Goal: Task Accomplishment & Management: Manage account settings

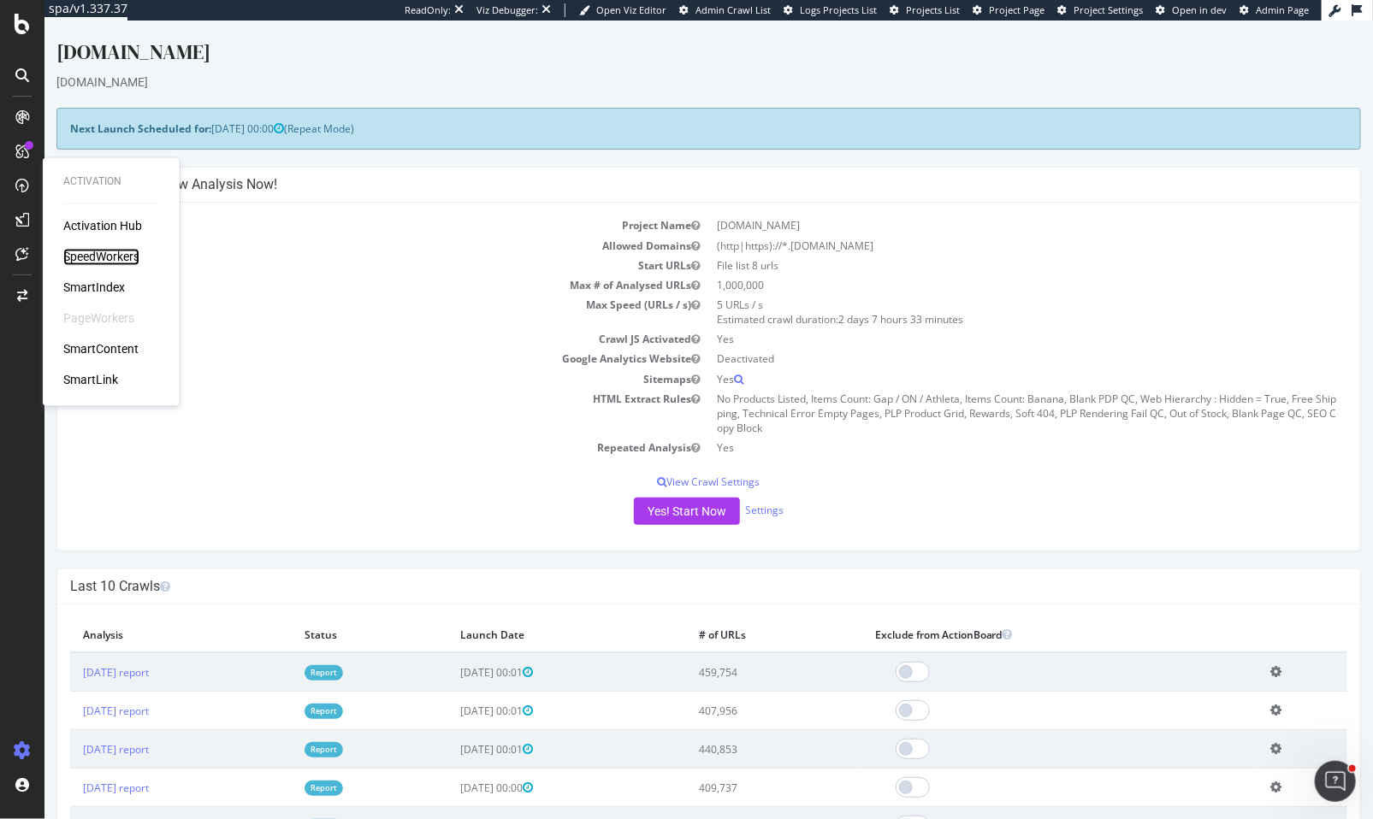
click at [73, 257] on div "SpeedWorkers" at bounding box center [101, 257] width 76 height 17
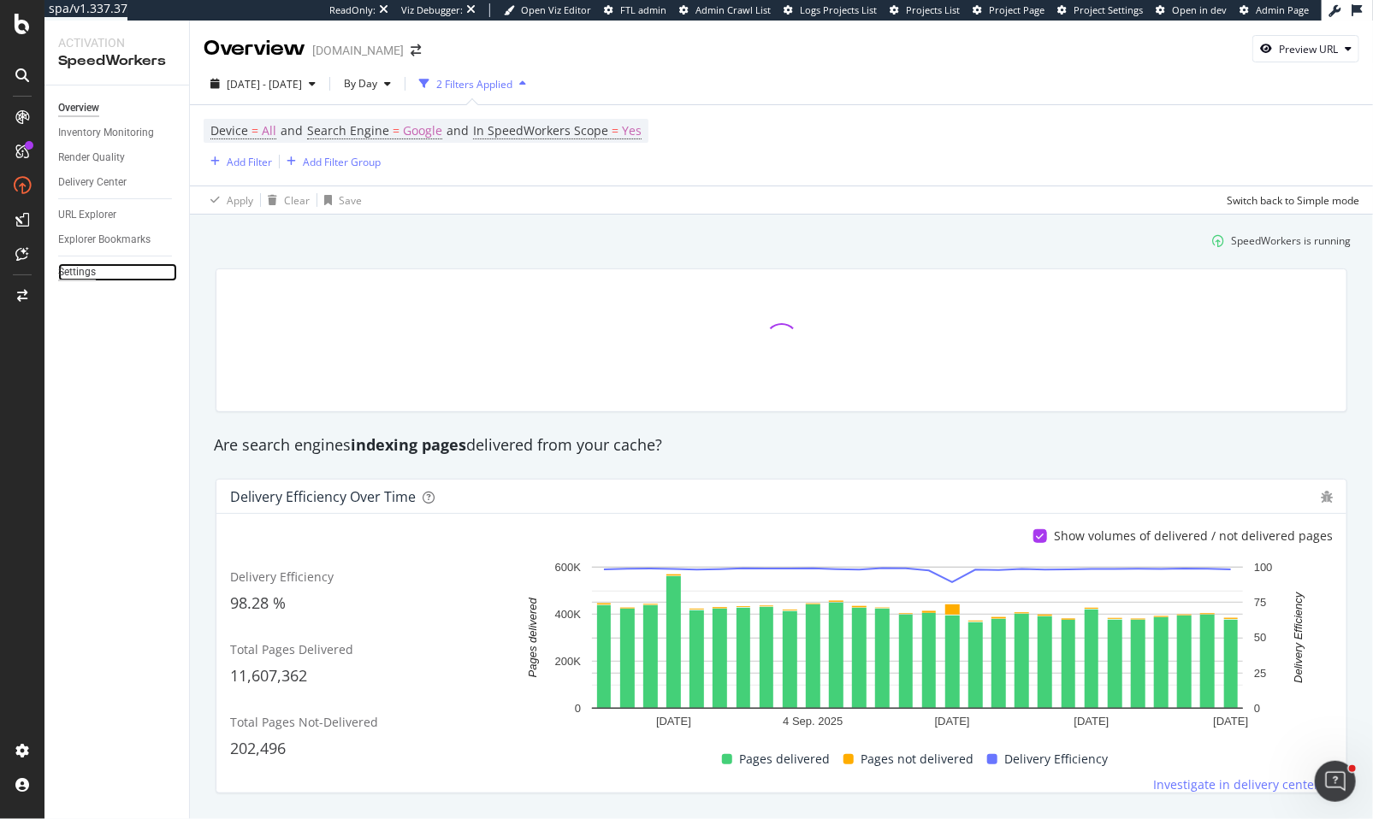
click at [90, 272] on div "Settings" at bounding box center [77, 272] width 38 height 18
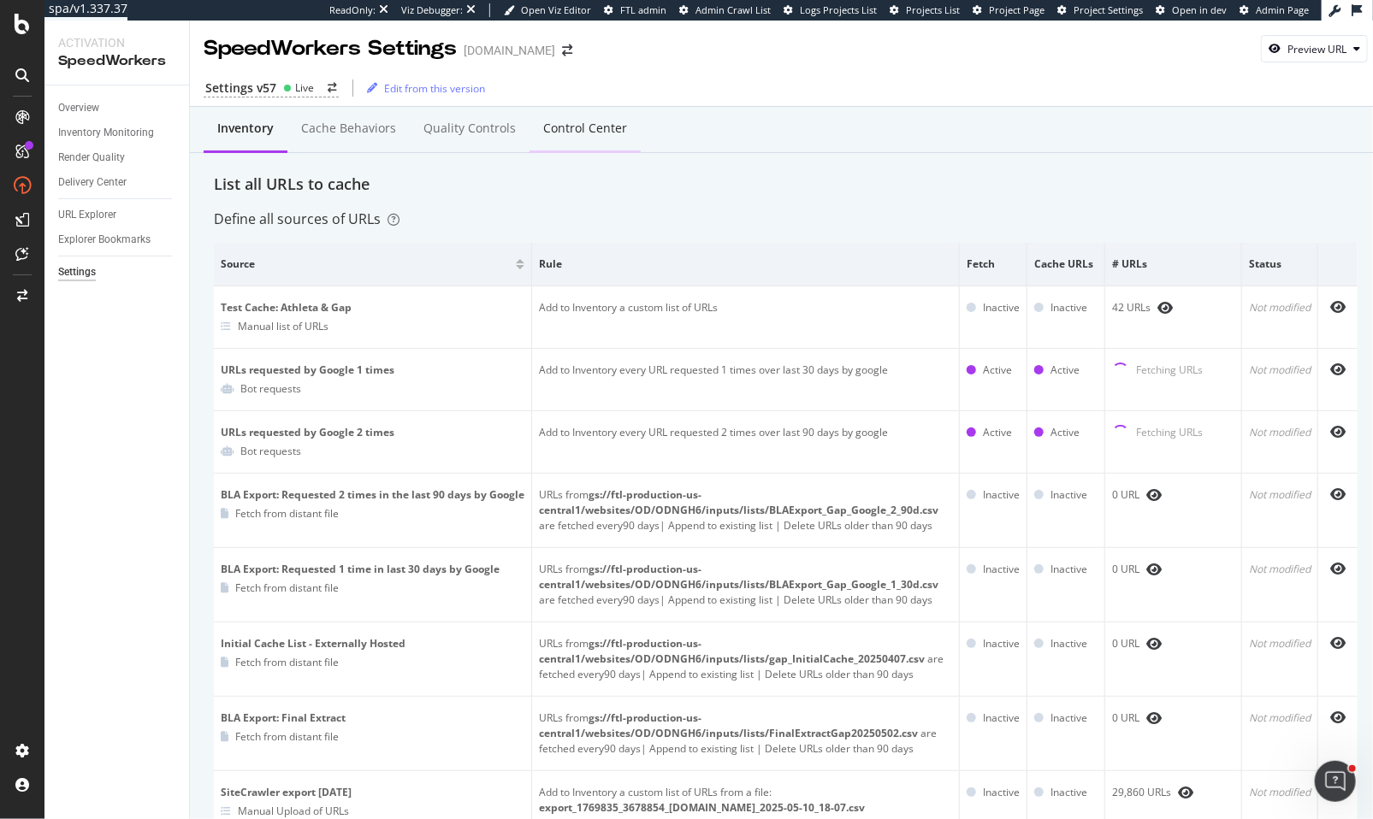
click at [576, 129] on div "Control Center" at bounding box center [585, 128] width 84 height 17
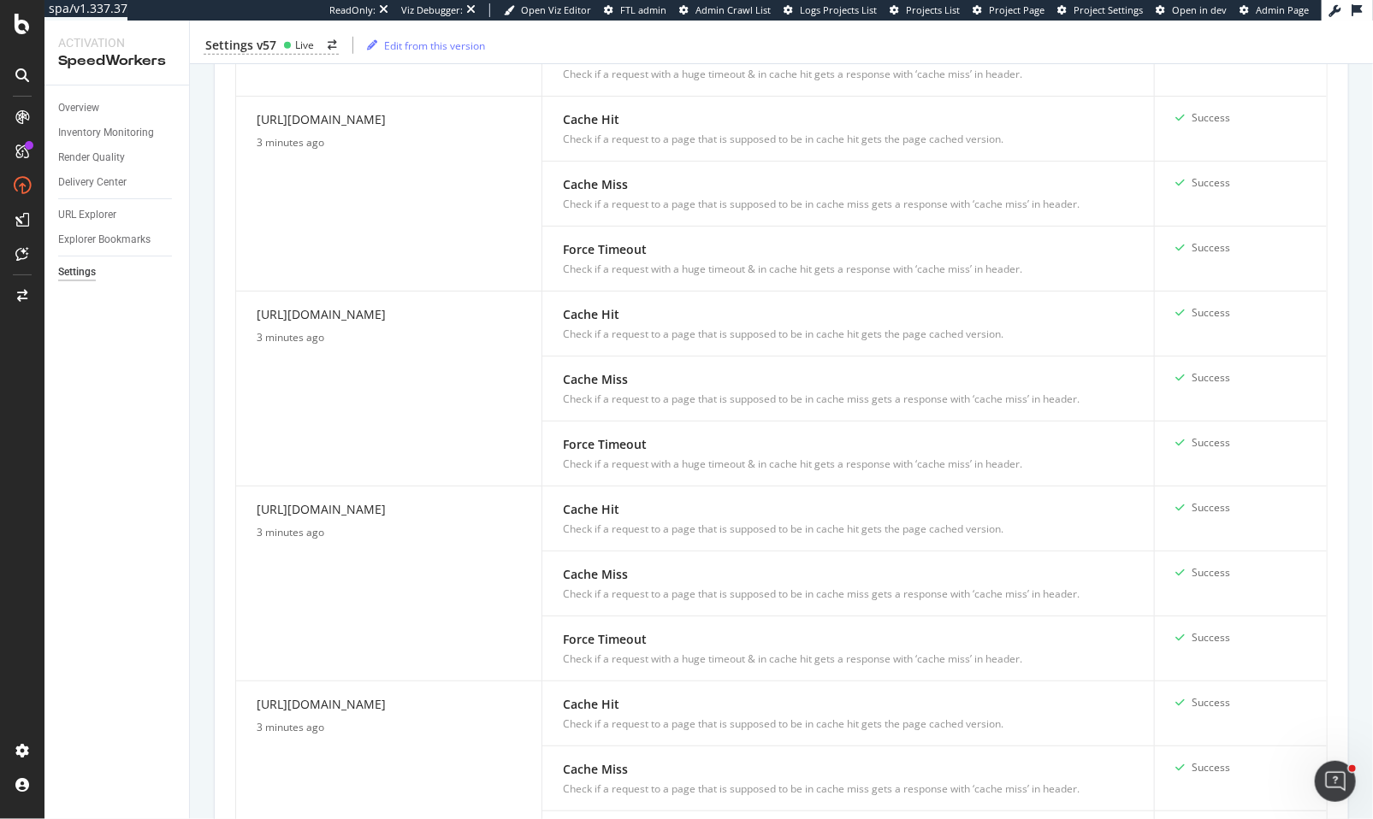
scroll to position [1301, 0]
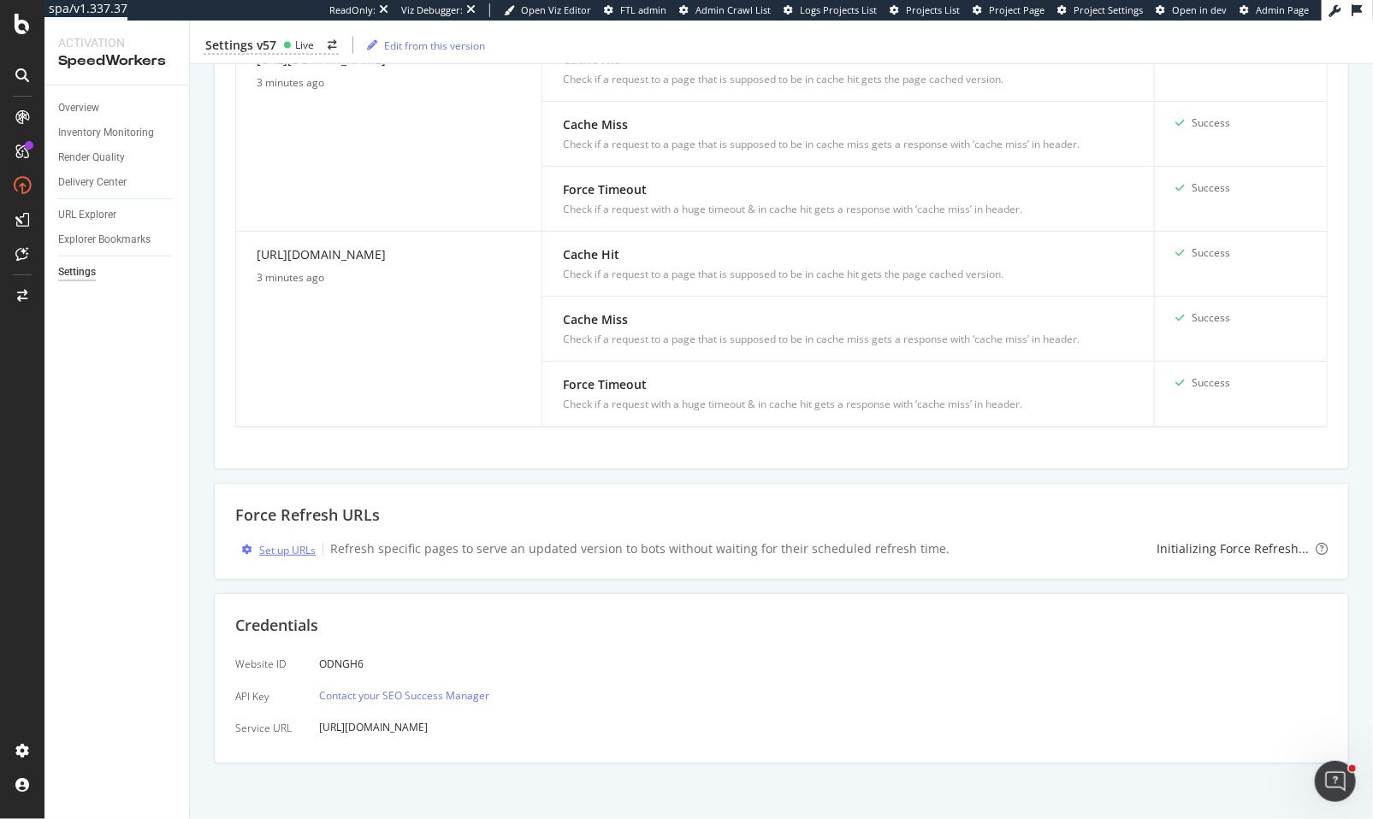
click at [278, 546] on div "Set up URLs" at bounding box center [287, 550] width 56 height 15
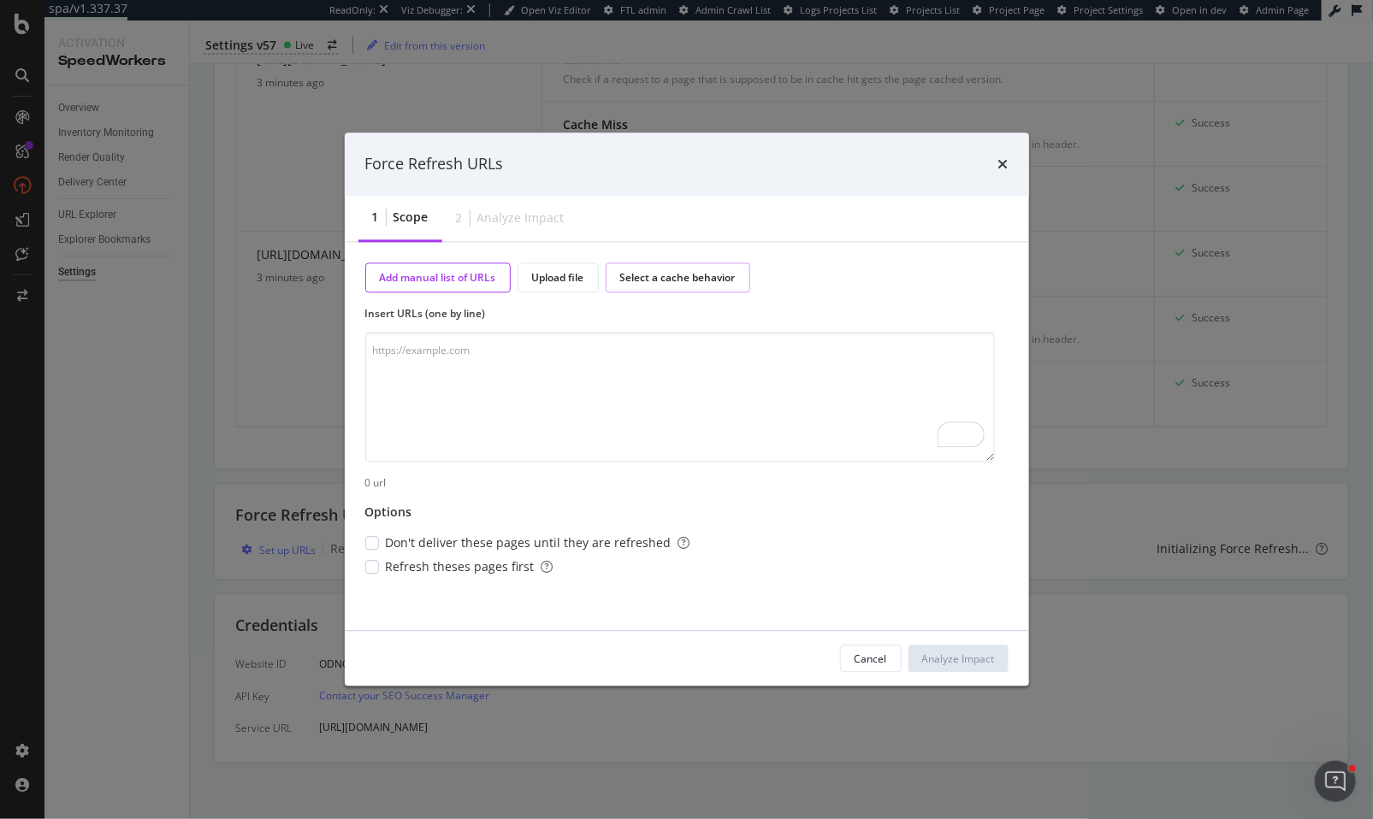
click at [644, 280] on div "Select a cache behavior" at bounding box center [677, 277] width 115 height 15
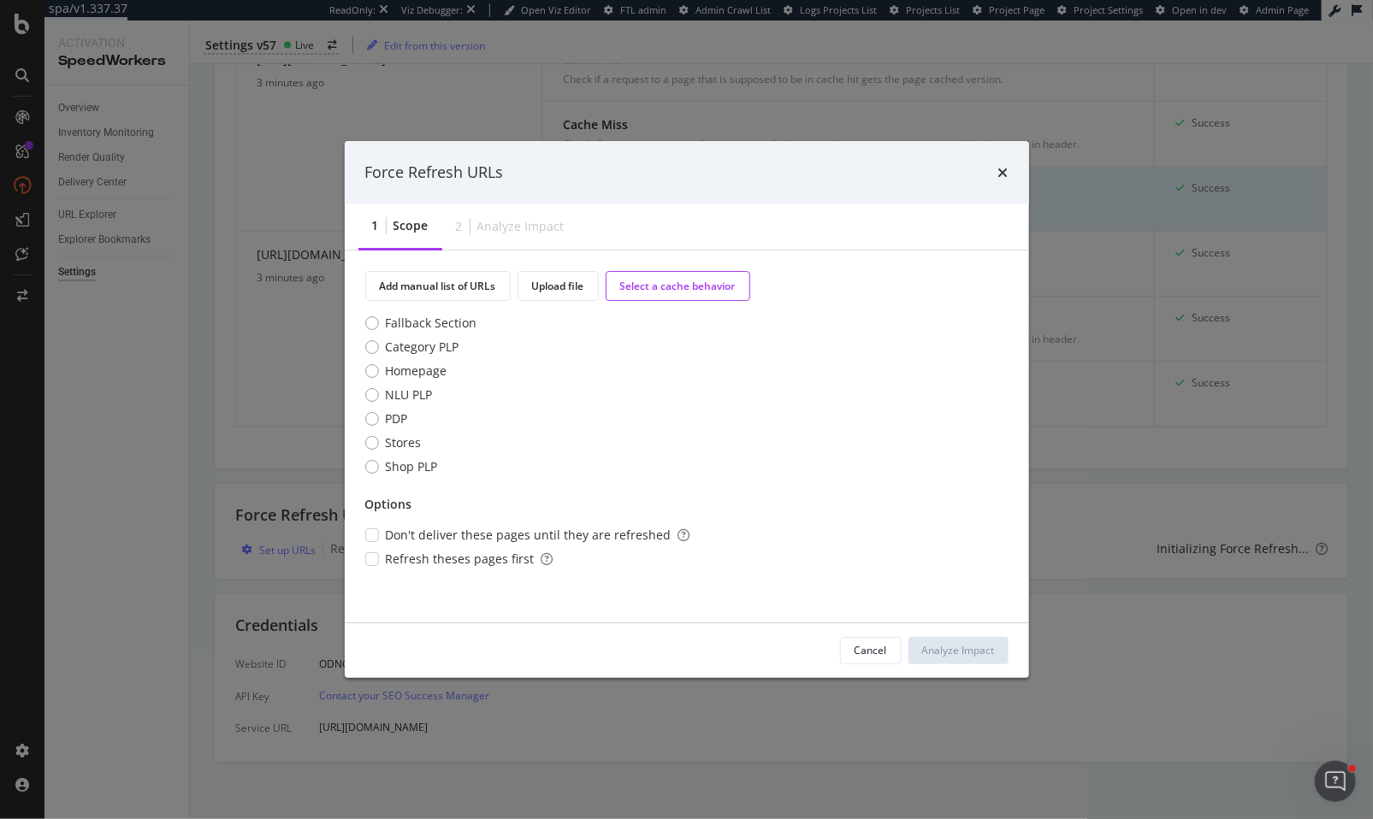
click at [1001, 168] on icon "times" at bounding box center [1003, 173] width 10 height 14
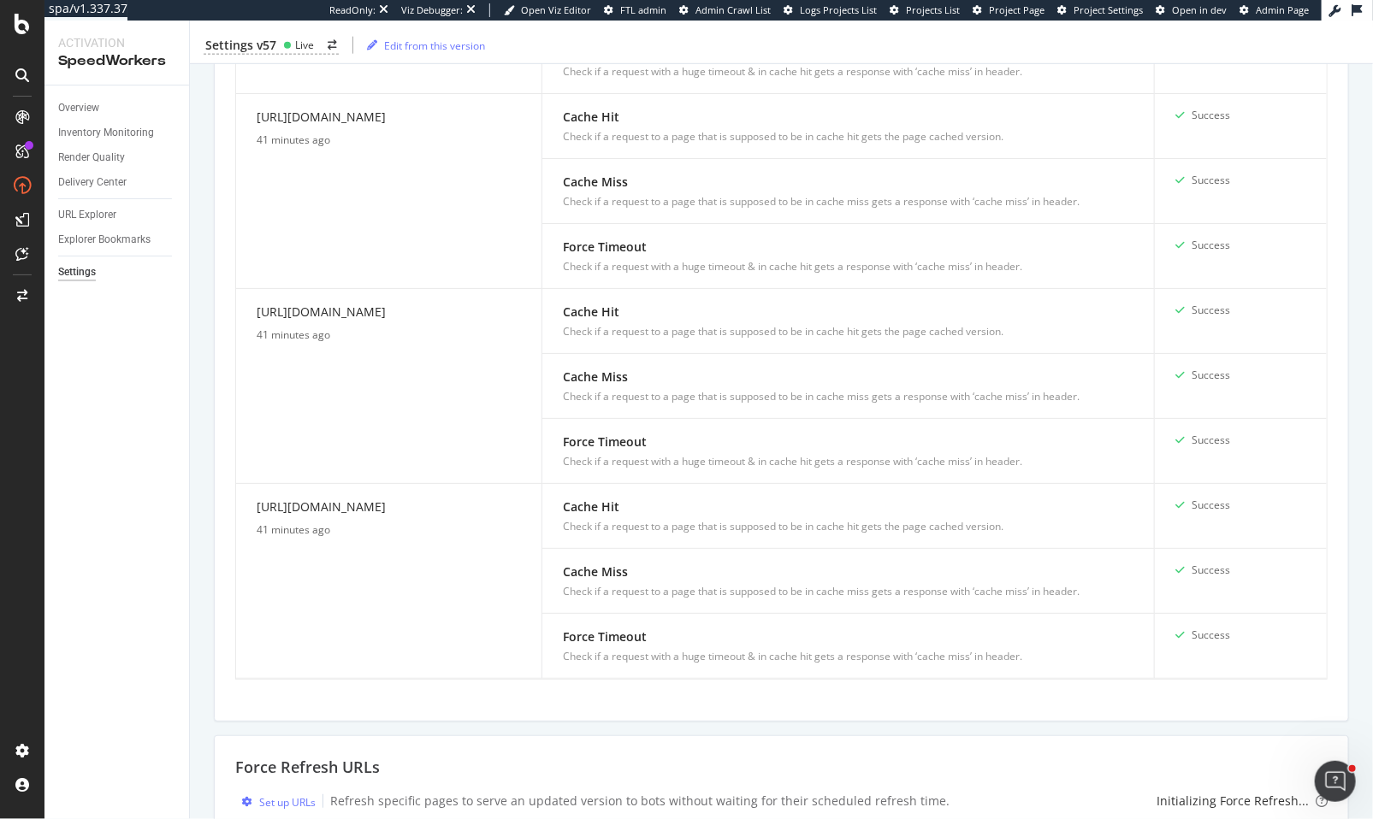
scroll to position [872, 0]
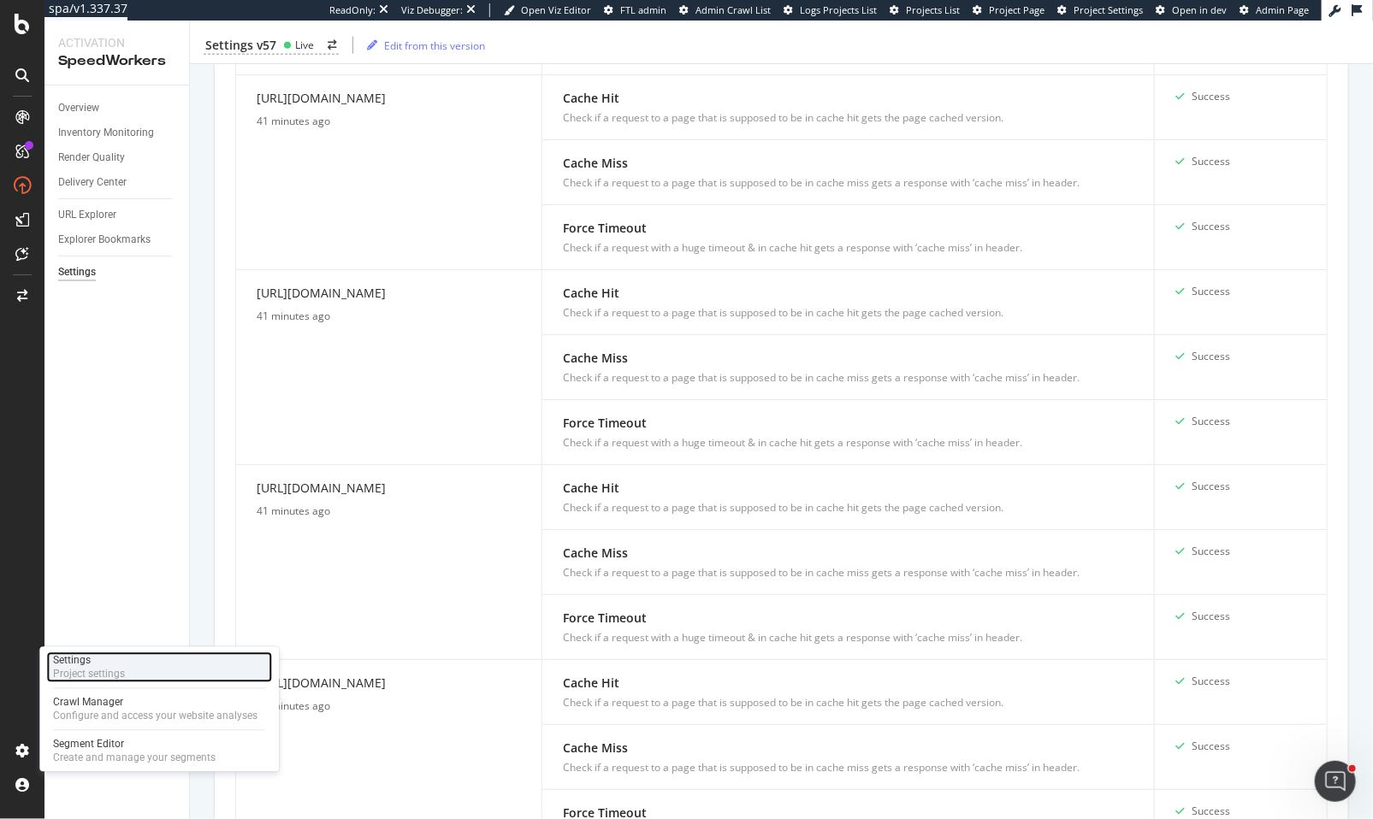
click at [114, 677] on div "Project settings" at bounding box center [89, 675] width 72 height 14
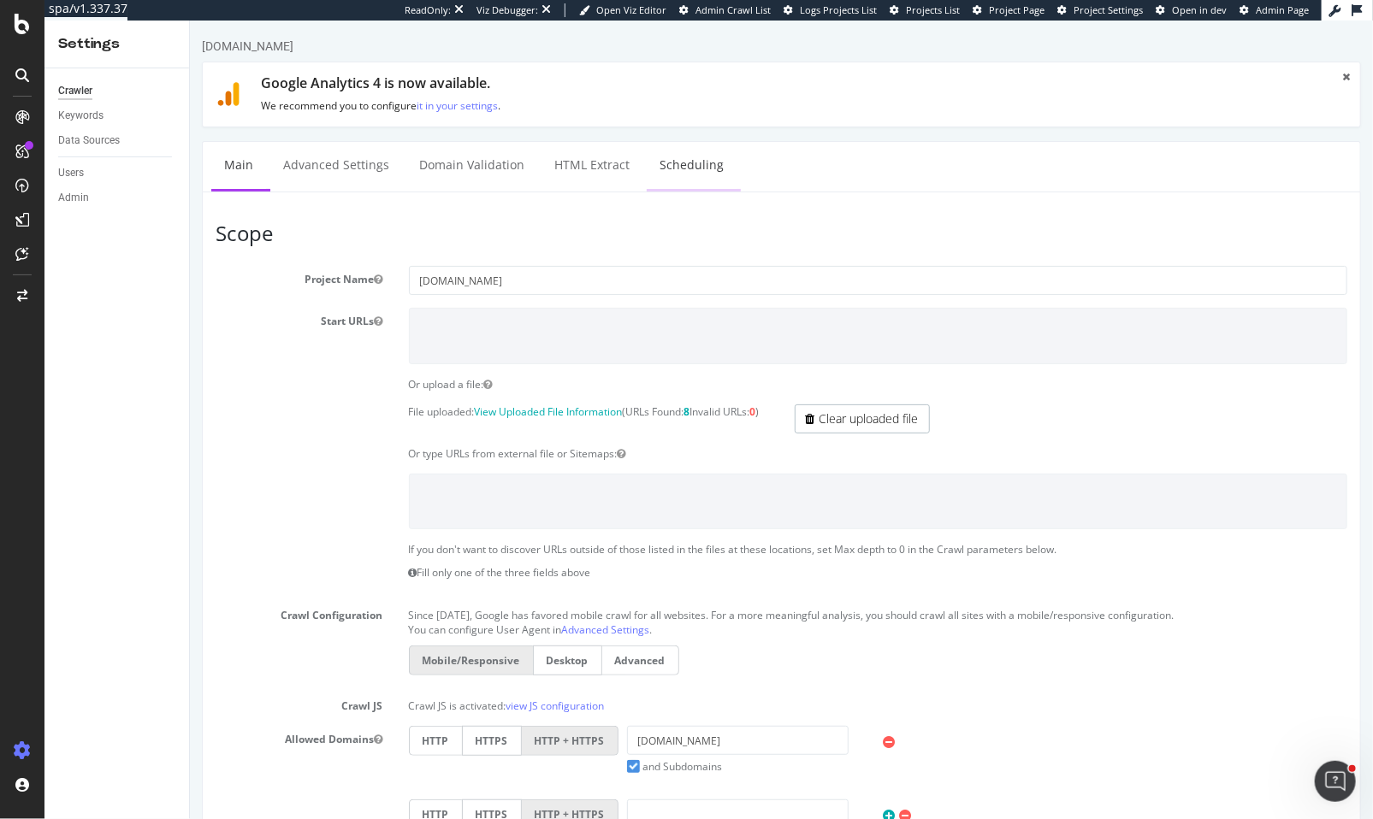
click at [671, 168] on link "Scheduling" at bounding box center [691, 165] width 90 height 47
